Goal: Task Accomplishment & Management: Manage account settings

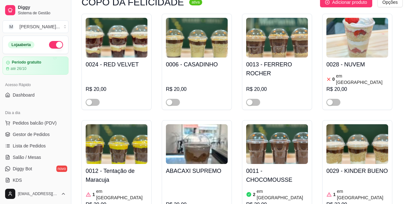
scroll to position [134, 0]
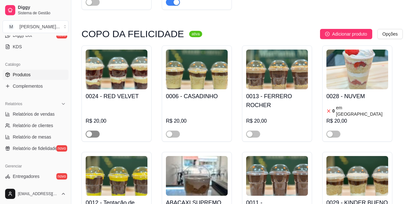
click at [99, 131] on span "button" at bounding box center [93, 134] width 14 height 7
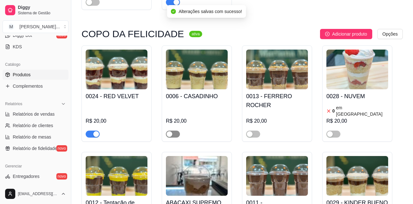
click at [174, 131] on span "button" at bounding box center [173, 134] width 14 height 7
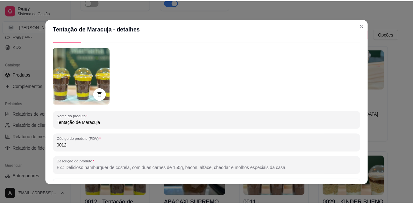
scroll to position [0, 0]
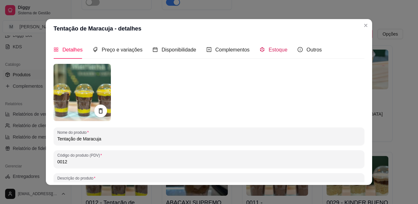
click at [280, 50] on span "Estoque" at bounding box center [277, 49] width 19 height 5
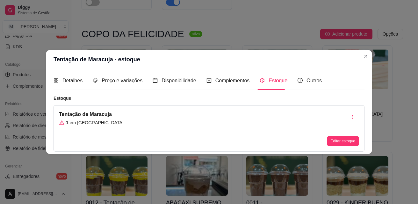
click at [116, 125] on div "Tentação de Maracuja 1 em estoque Editar estoque" at bounding box center [209, 128] width 311 height 46
click at [79, 123] on article "em [GEOGRAPHIC_DATA]" at bounding box center [97, 123] width 54 height 6
click at [341, 145] on button "Editar estoque" at bounding box center [343, 141] width 32 height 10
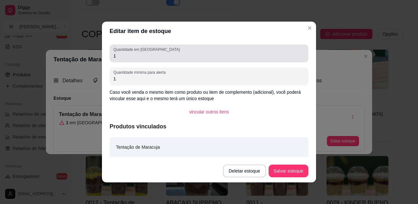
click at [139, 57] on input "1" at bounding box center [208, 56] width 191 height 6
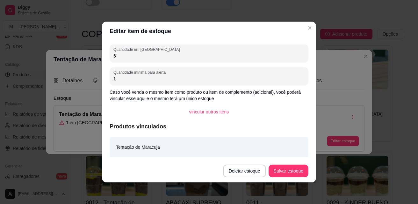
type input "6"
click at [289, 174] on button "Salvar estoque" at bounding box center [288, 171] width 39 height 12
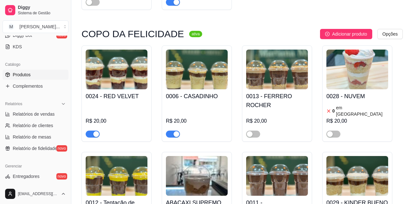
click at [181, 92] on h4 "0006 - CASADINHO" at bounding box center [197, 96] width 62 height 9
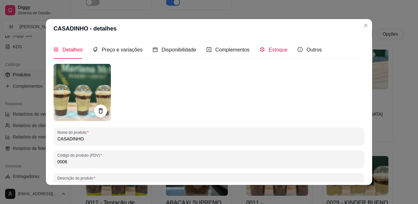
click at [268, 48] on span "Estoque" at bounding box center [277, 49] width 19 height 5
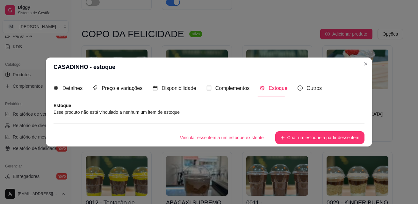
click at [133, 106] on article "Estoque" at bounding box center [209, 106] width 311 height 6
click at [131, 109] on article "Esse produto não está vinculado a nenhum um item de estoque" at bounding box center [209, 112] width 311 height 7
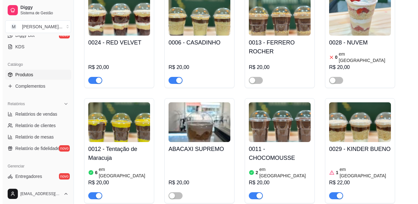
scroll to position [876, 0]
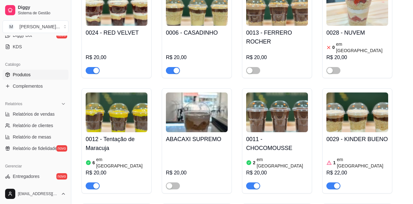
click at [270, 132] on div "0011 - CHOCOMOUSSE 2 em estoque R$ 20,00" at bounding box center [277, 160] width 62 height 57
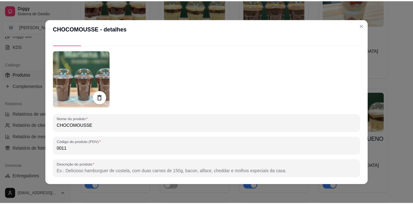
scroll to position [0, 0]
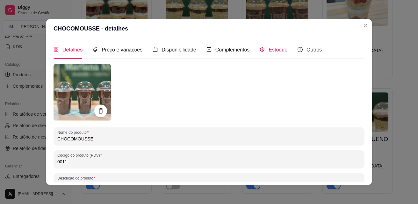
click at [268, 52] on span "Estoque" at bounding box center [277, 49] width 19 height 5
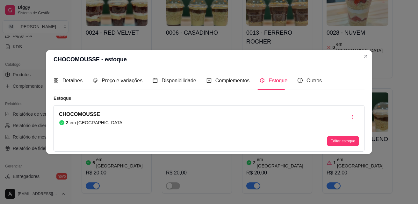
click at [117, 121] on div "CHOCOMOUSSE 2 em estoque Editar estoque" at bounding box center [209, 128] width 311 height 46
click at [78, 121] on article "em [GEOGRAPHIC_DATA]" at bounding box center [97, 123] width 54 height 6
click at [76, 123] on article "em [GEOGRAPHIC_DATA]" at bounding box center [97, 123] width 54 height 6
click at [336, 140] on button "Editar estoque" at bounding box center [343, 141] width 32 height 10
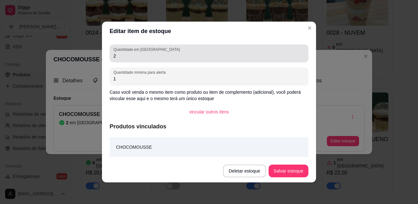
click at [158, 56] on input "2" at bounding box center [208, 56] width 191 height 6
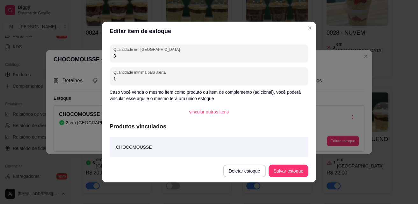
type input "3"
click at [289, 173] on button "Salvar estoque" at bounding box center [288, 171] width 40 height 13
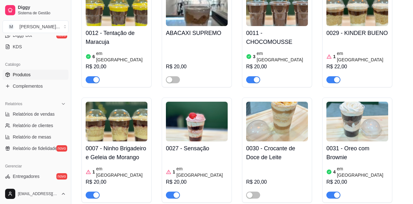
scroll to position [972, 0]
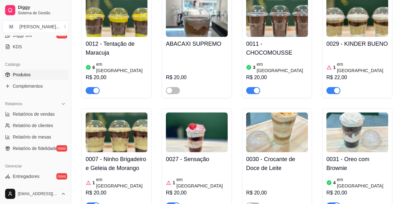
click at [332, 113] on img at bounding box center [357, 133] width 62 height 40
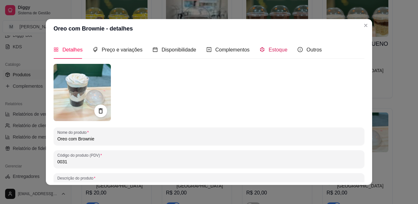
click at [269, 49] on span "Estoque" at bounding box center [277, 49] width 19 height 5
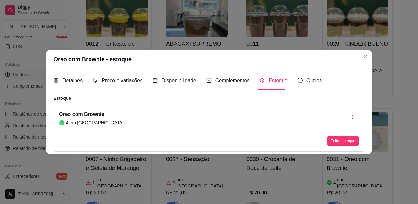
drag, startPoint x: 95, startPoint y: 117, endPoint x: 108, endPoint y: 123, distance: 14.4
click at [95, 118] on article "Oreo com Brownie" at bounding box center [91, 115] width 65 height 8
click at [343, 143] on button "Editar estoque" at bounding box center [343, 141] width 32 height 10
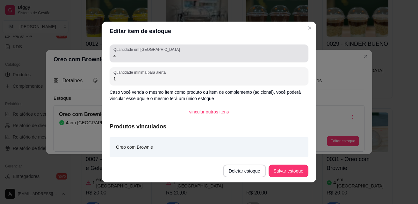
click at [136, 55] on input "4" at bounding box center [208, 56] width 191 height 6
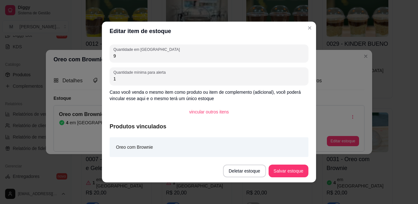
type input "9"
click at [286, 168] on button "Salvar estoque" at bounding box center [288, 171] width 40 height 13
click at [283, 168] on button "Salvar estoque" at bounding box center [288, 171] width 40 height 13
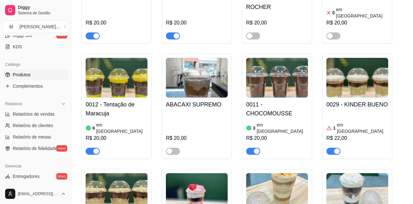
scroll to position [908, 0]
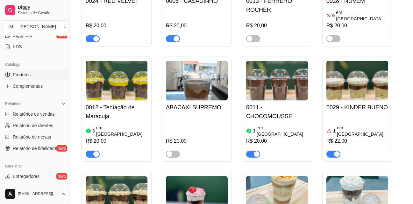
click at [363, 61] on img at bounding box center [357, 81] width 62 height 40
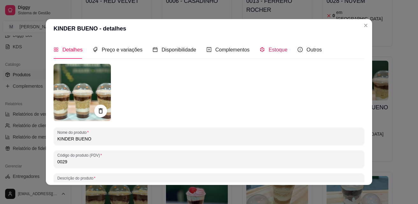
click at [278, 48] on span "Estoque" at bounding box center [277, 49] width 19 height 5
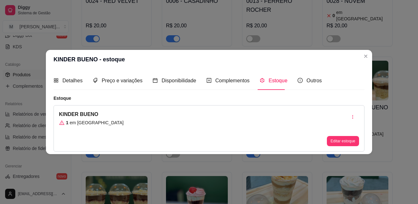
click at [141, 136] on div "KINDER BUENO 1 em estoque Editar estoque" at bounding box center [209, 128] width 311 height 46
click at [341, 141] on button "Editar estoque" at bounding box center [343, 141] width 32 height 10
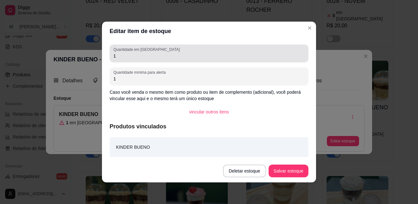
click at [227, 60] on div "Quantidade em estoque 1" at bounding box center [209, 54] width 199 height 18
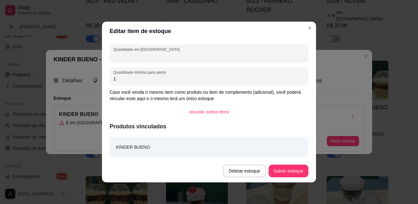
click at [194, 58] on input "Quantidade em [GEOGRAPHIC_DATA]" at bounding box center [208, 56] width 191 height 6
type input "1"
click at [290, 173] on button "Salvar estoque" at bounding box center [288, 171] width 40 height 13
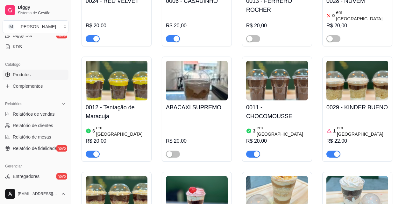
click at [368, 61] on img at bounding box center [357, 81] width 62 height 40
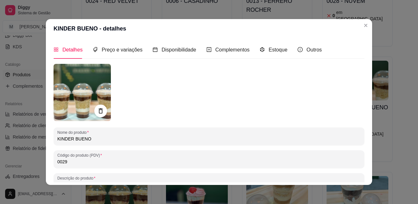
click at [368, 27] on header "KINDER BUENO - detalhes" at bounding box center [209, 28] width 326 height 19
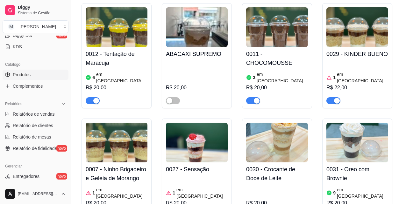
scroll to position [972, 0]
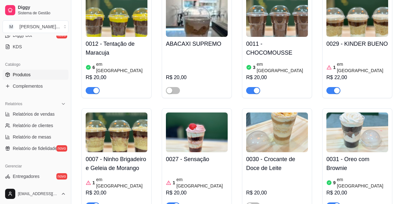
click at [174, 204] on div "button" at bounding box center [177, 207] width 6 height 6
click at [118, 153] on div "0007 - Ninho Brigadeiro e Geleia de Morango 1 em estoque R$ 20,00" at bounding box center [117, 181] width 62 height 57
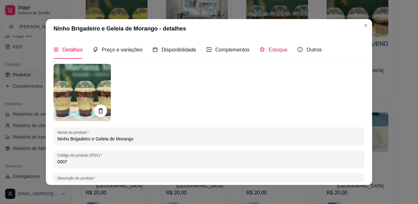
click at [268, 50] on span "Estoque" at bounding box center [277, 49] width 19 height 5
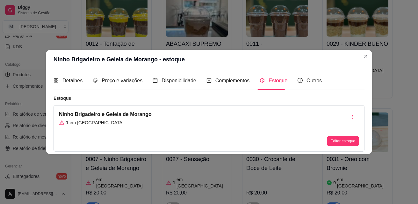
click at [83, 122] on article "em [GEOGRAPHIC_DATA]" at bounding box center [97, 123] width 54 height 6
click at [90, 126] on article "em [GEOGRAPHIC_DATA]" at bounding box center [97, 123] width 54 height 6
click at [341, 141] on button "Editar estoque" at bounding box center [343, 141] width 32 height 10
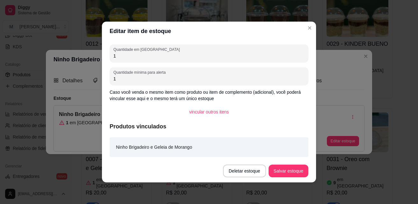
click at [205, 54] on input "1" at bounding box center [208, 56] width 191 height 6
type input "0"
click at [296, 169] on button "Salvar estoque" at bounding box center [288, 171] width 39 height 12
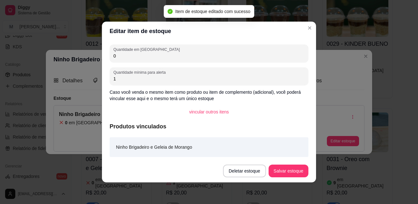
click at [297, 26] on header "Editar item de estoque" at bounding box center [209, 31] width 214 height 19
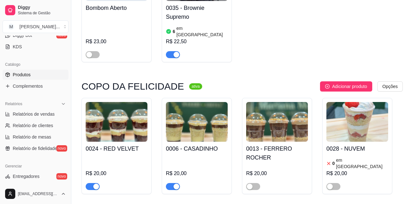
scroll to position [749, 0]
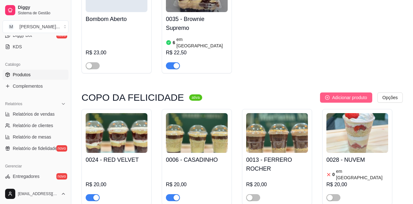
click at [347, 94] on span "Adicionar produto" at bounding box center [349, 97] width 35 height 7
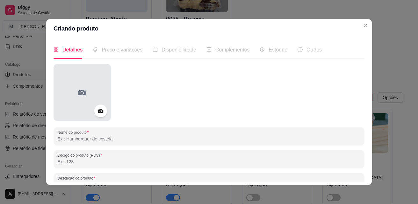
click at [81, 91] on icon at bounding box center [82, 93] width 8 height 6
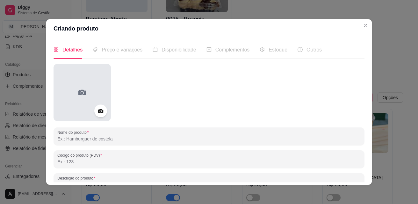
click at [84, 92] on icon at bounding box center [82, 93] width 10 height 10
click at [86, 106] on div at bounding box center [82, 92] width 57 height 57
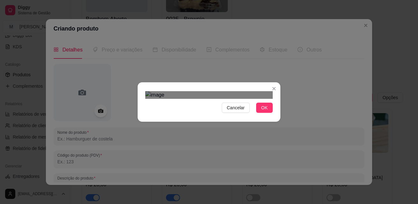
click at [196, 91] on img at bounding box center [208, 95] width 127 height 8
click at [212, 99] on img at bounding box center [208, 95] width 127 height 8
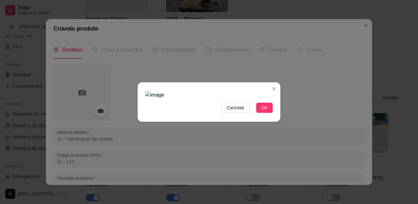
click at [212, 99] on img at bounding box center [208, 95] width 127 height 8
click at [205, 98] on img at bounding box center [208, 95] width 127 height 8
click at [247, 99] on img at bounding box center [208, 95] width 127 height 8
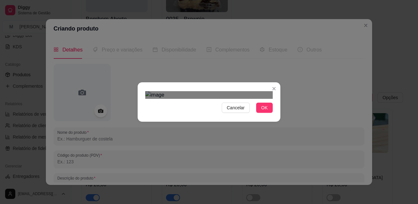
click at [196, 99] on img at bounding box center [208, 95] width 127 height 8
click at [279, 107] on div "Cancelar OK" at bounding box center [209, 102] width 418 height 204
click at [140, 116] on div "Cancelar OK" at bounding box center [209, 102] width 143 height 27
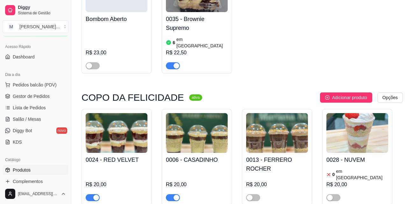
scroll to position [6, 0]
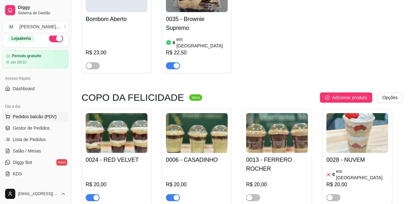
click at [40, 117] on span "Pedidos balcão (PDV)" at bounding box center [35, 117] width 44 height 6
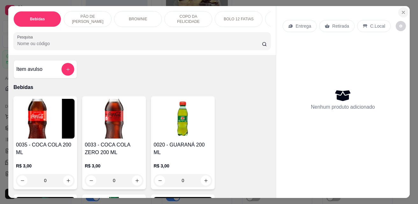
click at [403, 10] on icon "Close" at bounding box center [403, 12] width 5 height 5
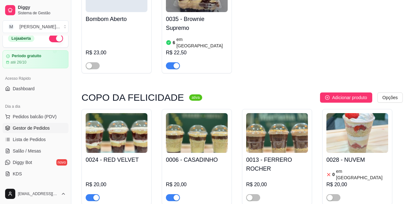
click at [19, 128] on span "Gestor de Pedidos" at bounding box center [31, 128] width 37 height 6
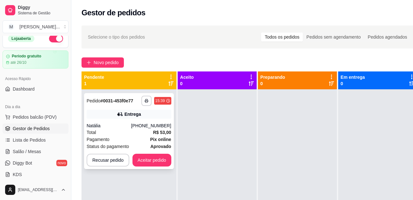
click at [125, 122] on div "Natália" at bounding box center [109, 125] width 45 height 6
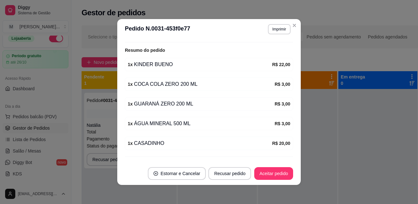
scroll to position [184, 0]
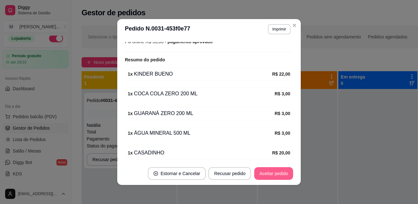
click at [275, 173] on button "Aceitar pedido" at bounding box center [273, 174] width 39 height 13
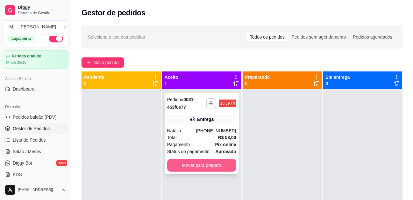
click at [209, 168] on button "Mover para preparo" at bounding box center [201, 165] width 69 height 13
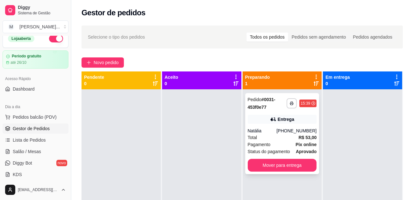
click at [270, 123] on div "Entrega" at bounding box center [282, 119] width 69 height 9
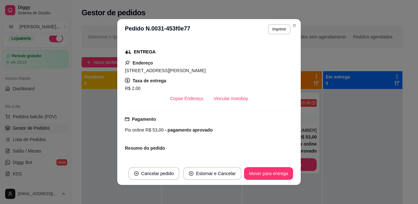
scroll to position [96, 0]
click at [221, 98] on button "Vincular motoboy" at bounding box center [230, 98] width 43 height 12
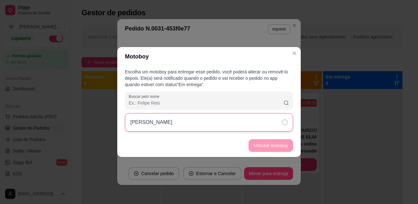
click at [275, 122] on div "[PERSON_NAME]" at bounding box center [209, 122] width 168 height 18
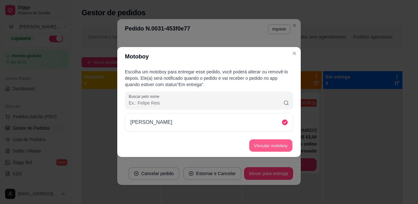
click at [257, 149] on button "Vincular motoboy" at bounding box center [270, 146] width 43 height 12
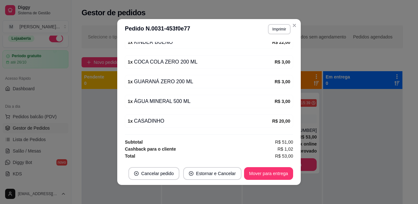
scroll to position [1, 0]
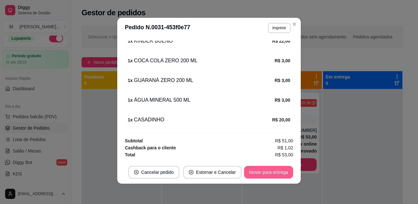
click at [255, 174] on button "Mover para entrega" at bounding box center [268, 172] width 49 height 13
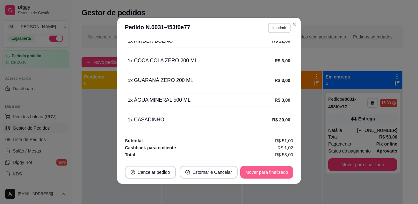
click at [275, 172] on button "Mover para finalizado" at bounding box center [266, 172] width 53 height 13
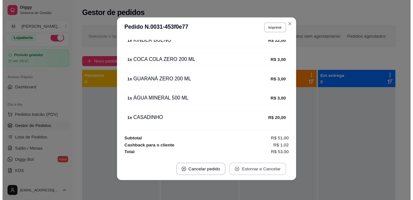
scroll to position [218, 0]
